Goal: Leave review/rating: Leave review/rating

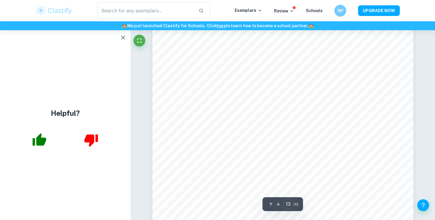
scroll to position [4371, 0]
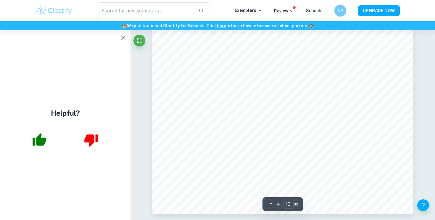
click at [122, 38] on icon "button" at bounding box center [122, 37] width 7 height 7
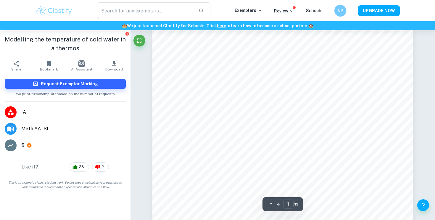
scroll to position [19, 0]
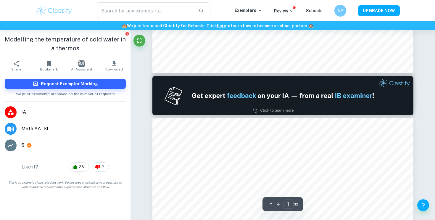
type input "2"
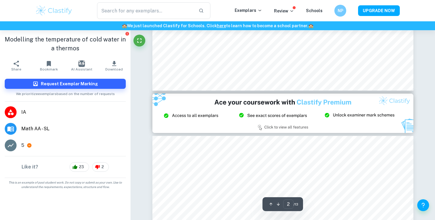
scroll to position [667, 0]
